Goal: Navigation & Orientation: Find specific page/section

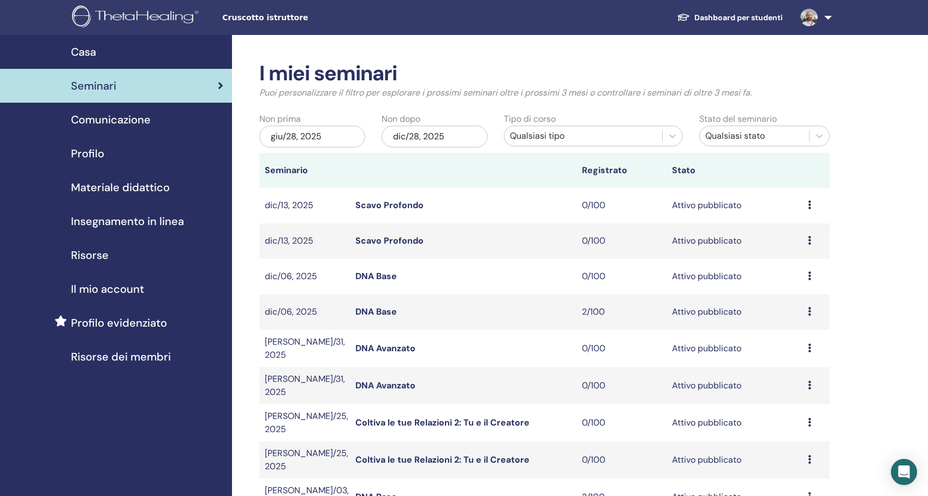
scroll to position [109, 0]
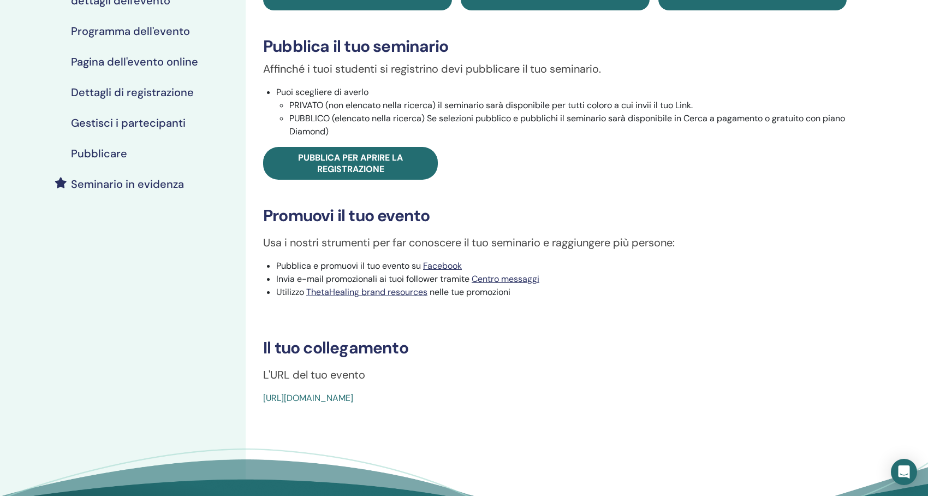
scroll to position [164, 0]
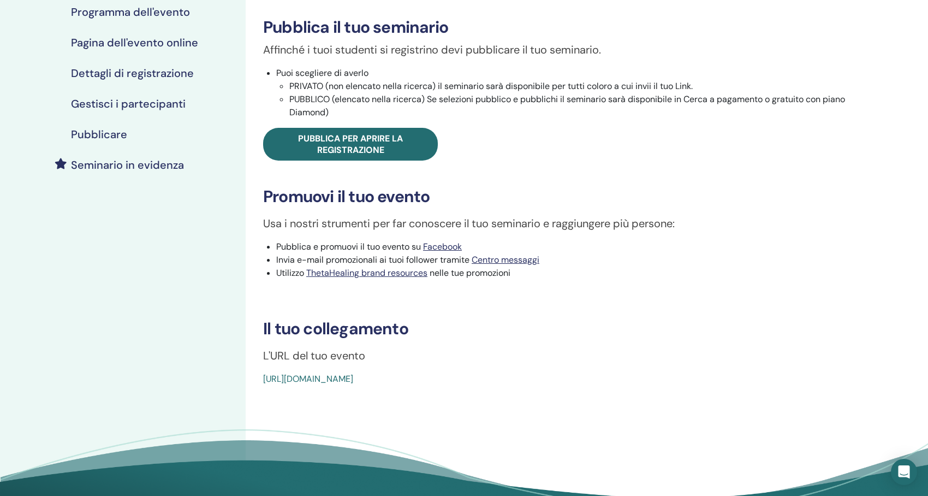
drag, startPoint x: 521, startPoint y: 382, endPoint x: 261, endPoint y: 393, distance: 260.1
click at [261, 393] on div "Basic DNA Tipo di evento Online Stato dell'evento Attivo pubblicato Iscrizioni …" at bounding box center [555, 204] width 619 height 667
copy link "[URL][DOMAIN_NAME]"
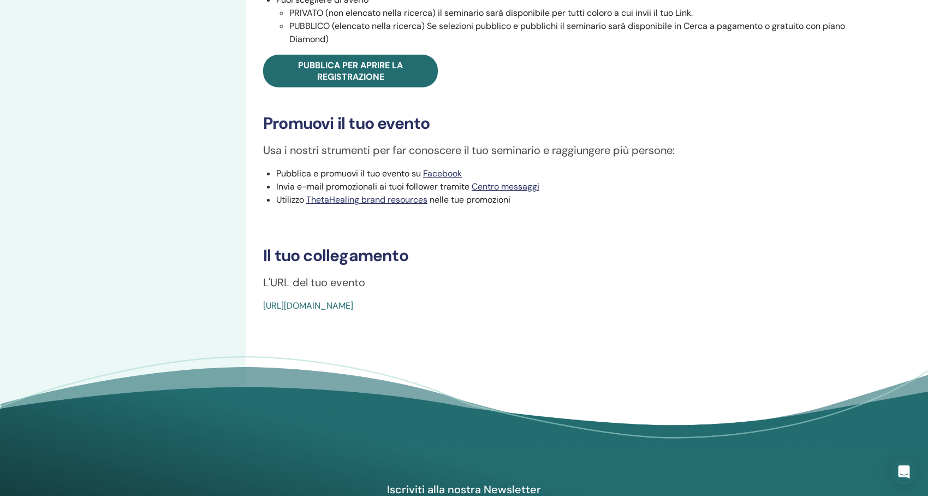
scroll to position [437, 0]
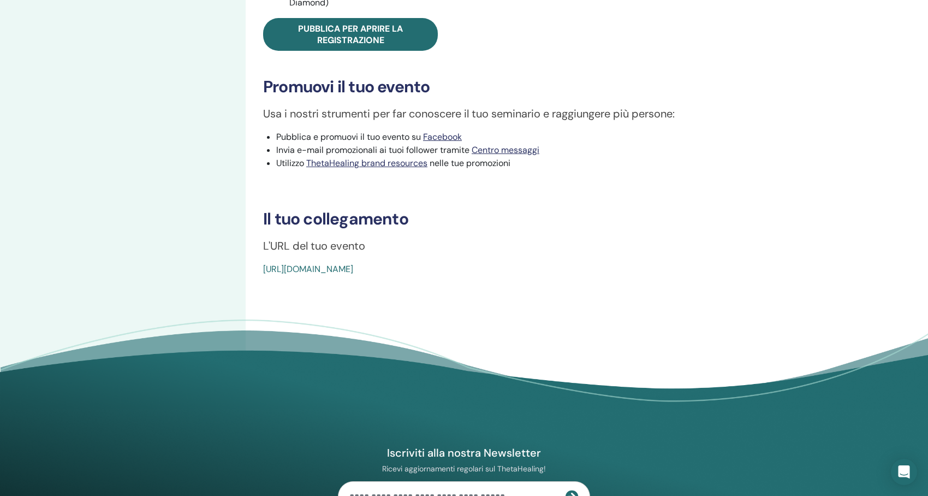
drag, startPoint x: 534, startPoint y: 266, endPoint x: 265, endPoint y: 282, distance: 270.1
click at [265, 282] on div "Basic DNA Tipo di evento Di persona Stato dell'evento Attivo pubblicato Iscrizi…" at bounding box center [555, 13] width 619 height 830
copy link "https://www.thetahealing.com/seminar-370419-details.html"
